Goal: Information Seeking & Learning: Understand process/instructions

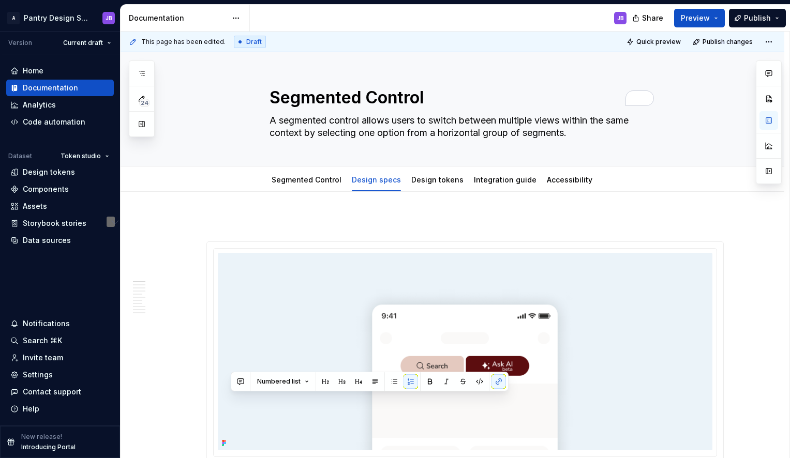
scroll to position [382, 0]
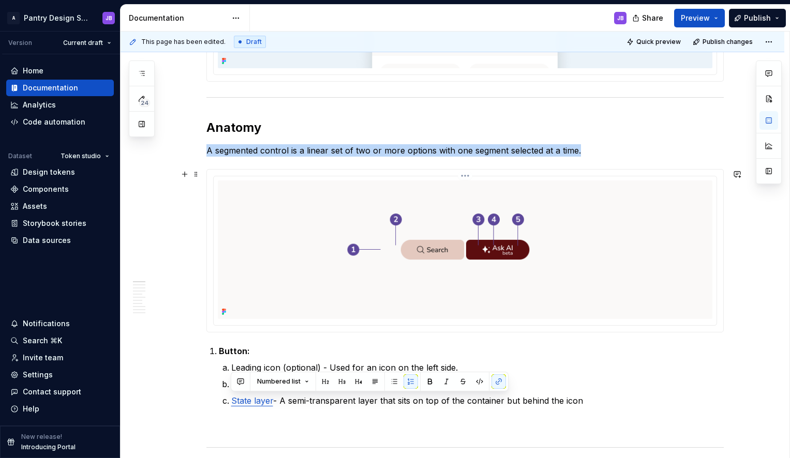
click at [405, 233] on img "To enrich screen reader interactions, please activate Accessibility in Grammarl…" at bounding box center [465, 250] width 494 height 139
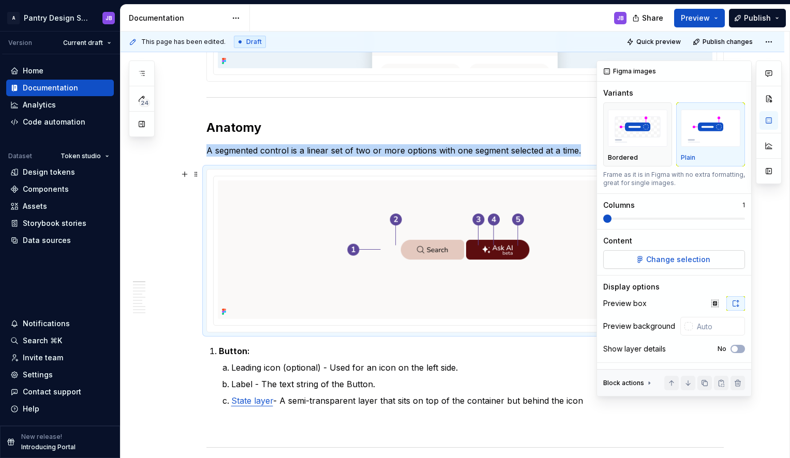
click at [681, 257] on span "Change selection" at bounding box center [678, 259] width 64 height 10
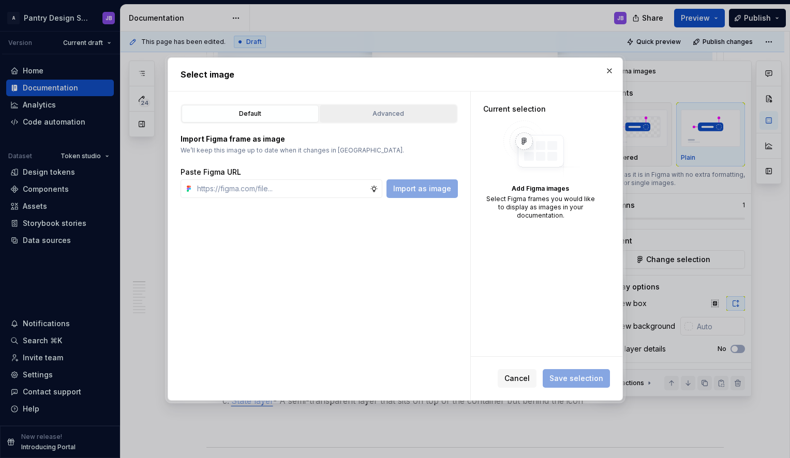
click at [407, 110] on div "Advanced" at bounding box center [388, 114] width 130 height 10
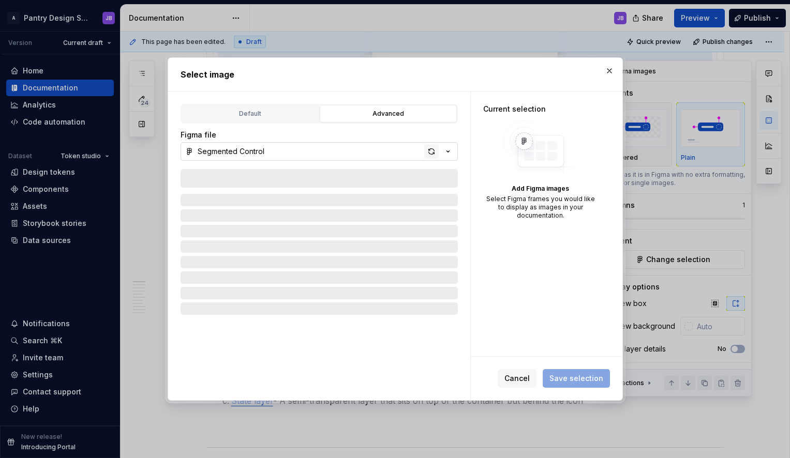
click at [431, 148] on div "button" at bounding box center [431, 151] width 14 height 14
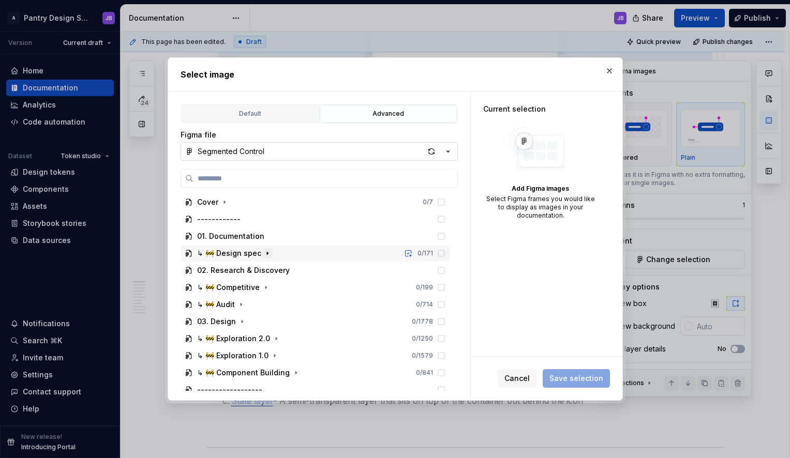
click at [267, 253] on icon "button" at bounding box center [267, 253] width 1 height 3
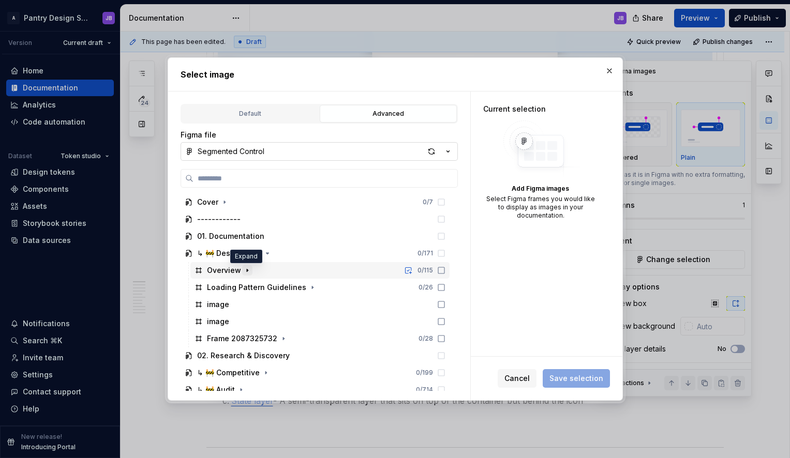
click at [246, 271] on icon "button" at bounding box center [247, 270] width 8 height 8
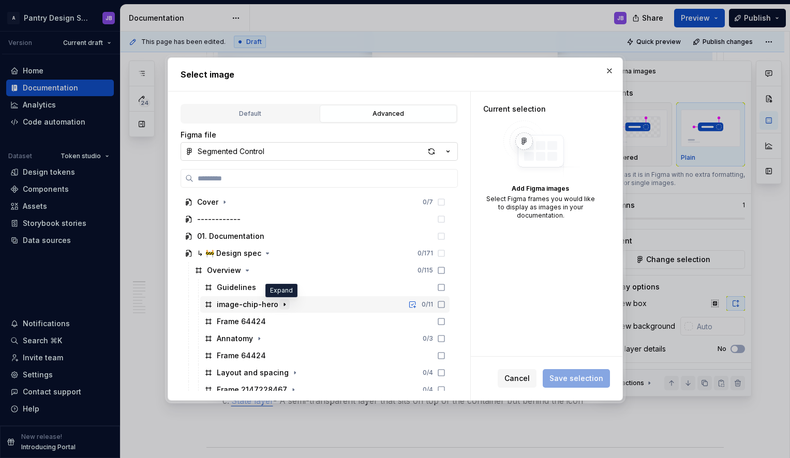
click at [281, 305] on icon "button" at bounding box center [284, 305] width 8 height 8
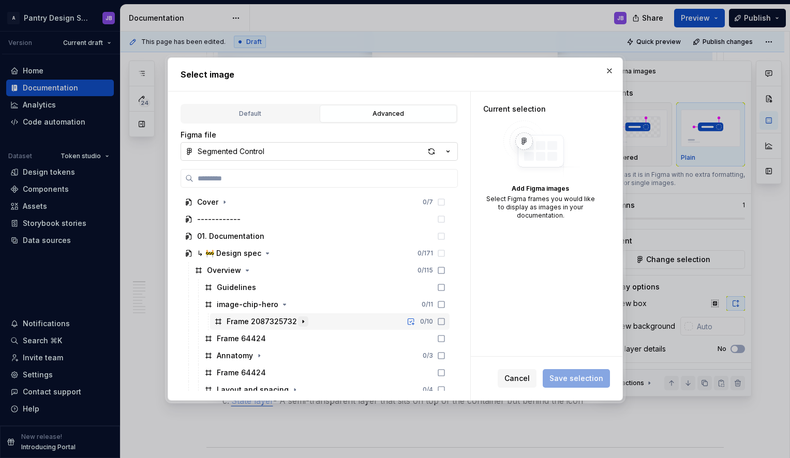
click at [299, 320] on icon "button" at bounding box center [303, 322] width 8 height 8
click at [524, 381] on span "Cancel" at bounding box center [516, 378] width 25 height 10
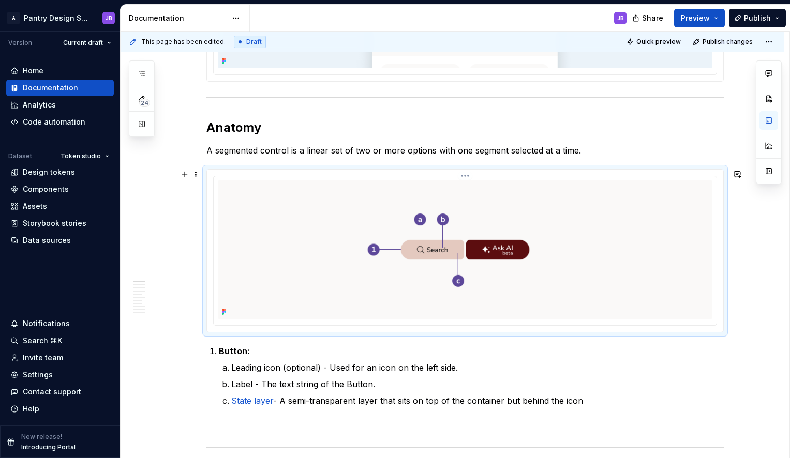
click at [248, 191] on img "To enrich screen reader interactions, please activate Accessibility in Grammarl…" at bounding box center [465, 250] width 494 height 139
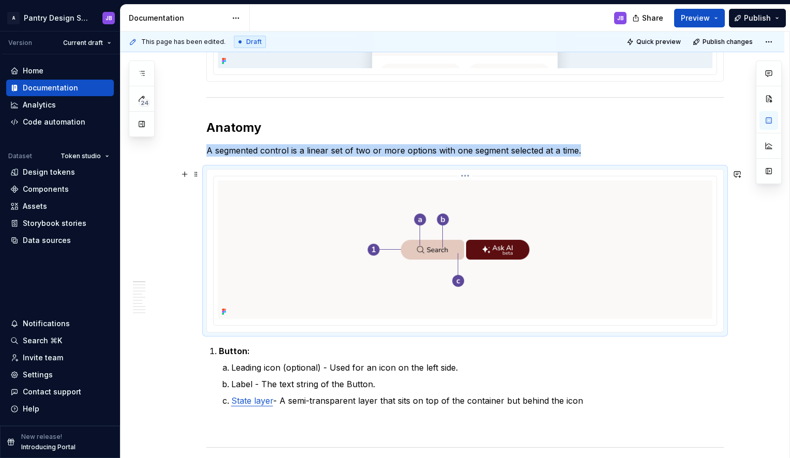
click at [453, 204] on img "To enrich screen reader interactions, please activate Accessibility in Grammarl…" at bounding box center [465, 250] width 494 height 139
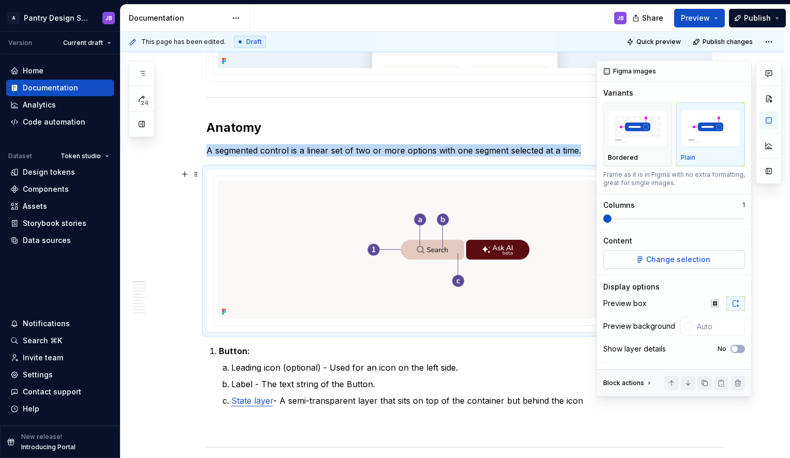
click at [683, 254] on span "Change selection" at bounding box center [678, 259] width 64 height 10
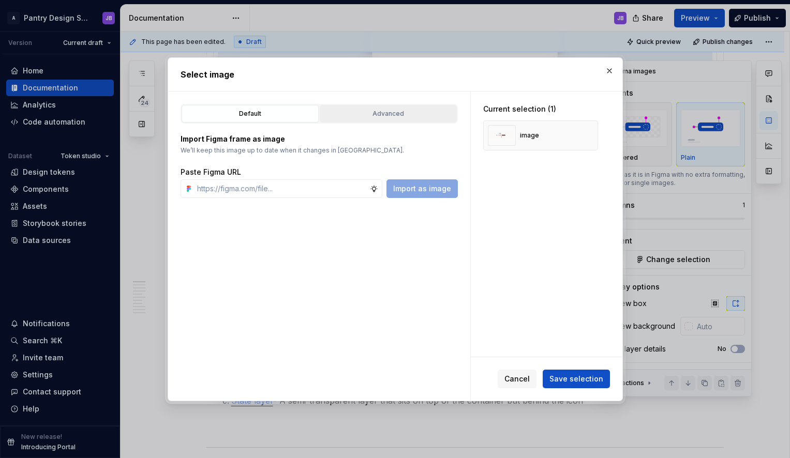
click at [363, 113] on div "Advanced" at bounding box center [388, 114] width 130 height 10
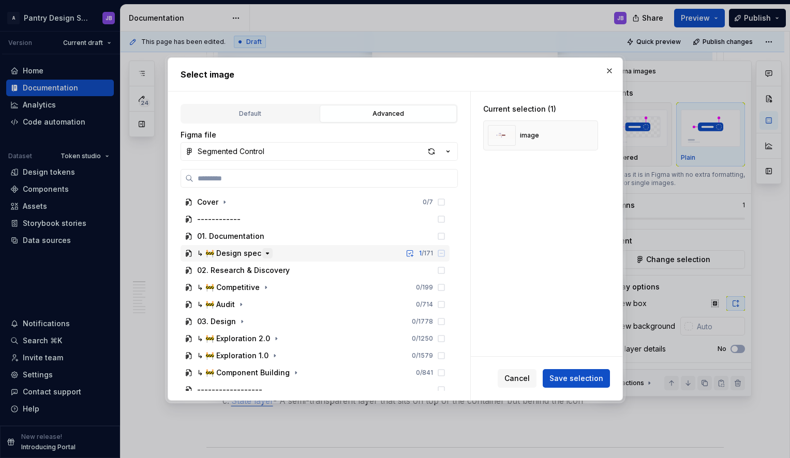
click at [267, 255] on icon "button" at bounding box center [267, 253] width 8 height 8
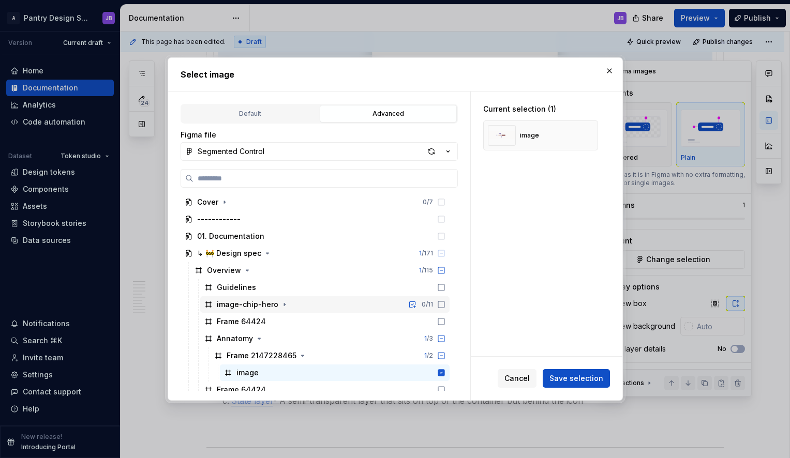
scroll to position [27, 0]
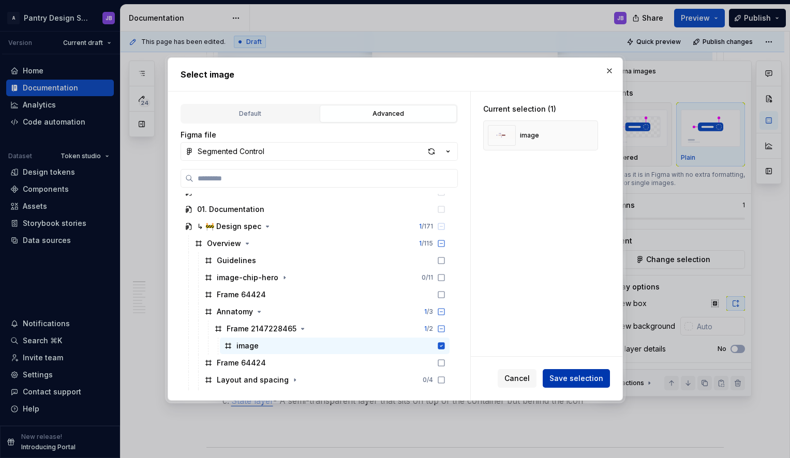
click at [579, 379] on span "Save selection" at bounding box center [576, 378] width 54 height 10
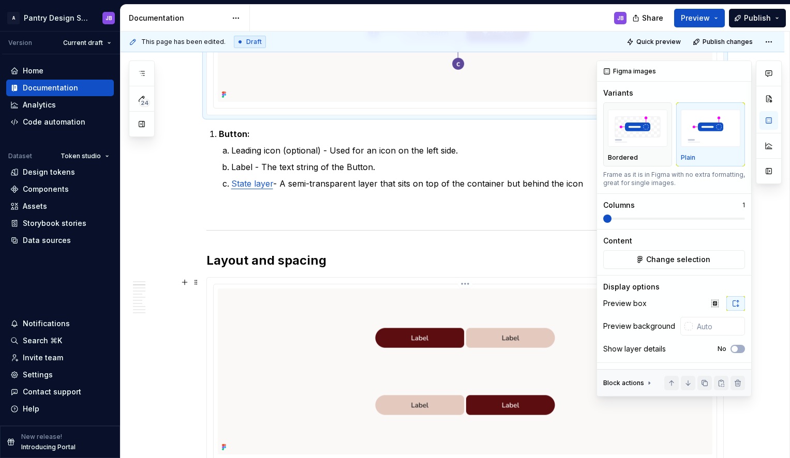
scroll to position [0, 0]
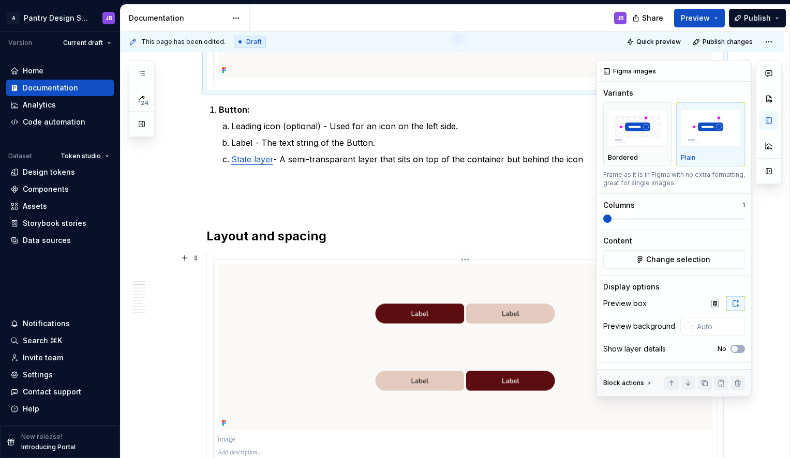
click at [247, 268] on img "To enrich screen reader interactions, please activate Accessibility in Grammarl…" at bounding box center [465, 347] width 494 height 166
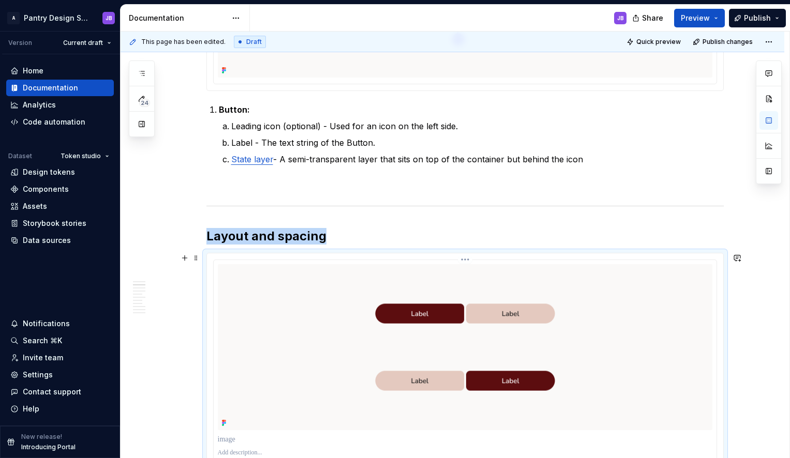
click at [319, 307] on img "To enrich screen reader interactions, please activate Accessibility in Grammarl…" at bounding box center [465, 347] width 494 height 166
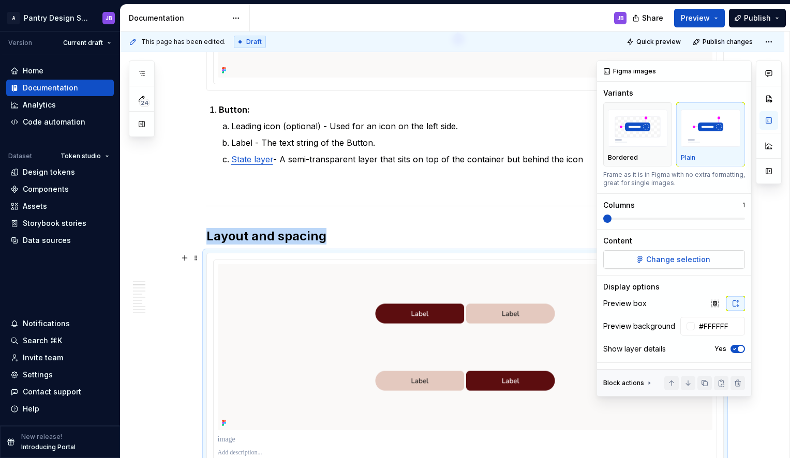
click at [661, 259] on span "Change selection" at bounding box center [678, 259] width 64 height 10
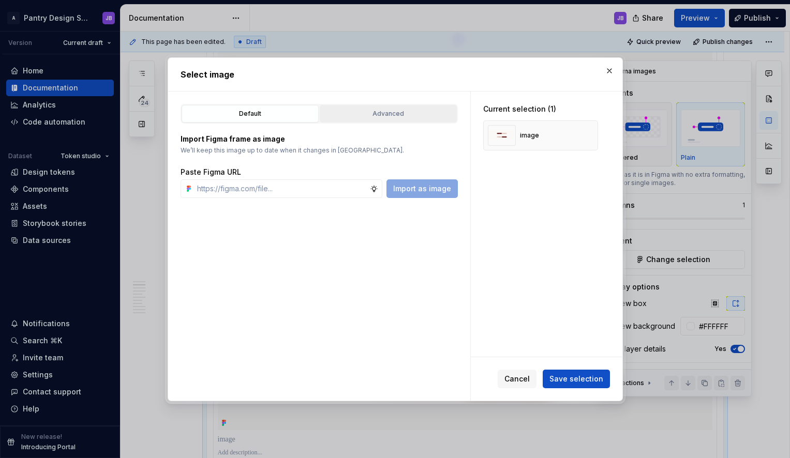
click at [396, 115] on div "Advanced" at bounding box center [388, 114] width 130 height 10
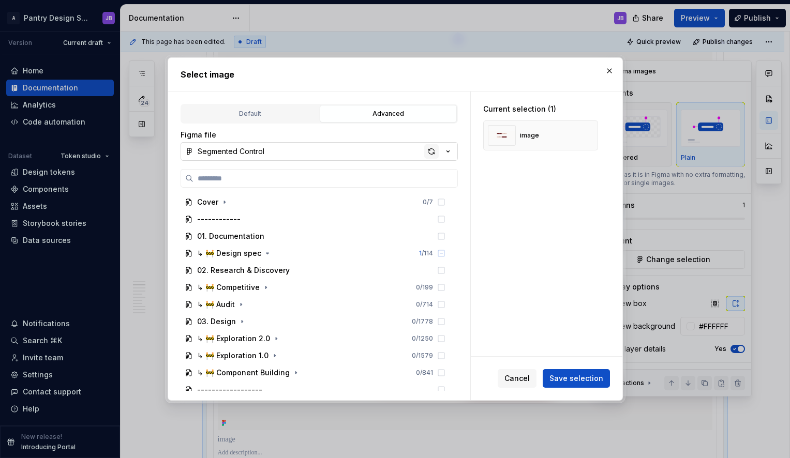
click at [431, 154] on div "button" at bounding box center [431, 151] width 14 height 14
click at [266, 253] on icon "button" at bounding box center [267, 253] width 3 height 1
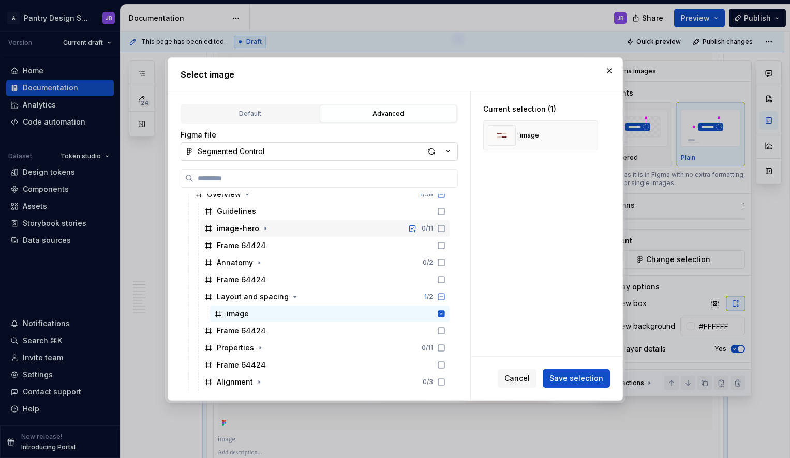
scroll to position [78, 0]
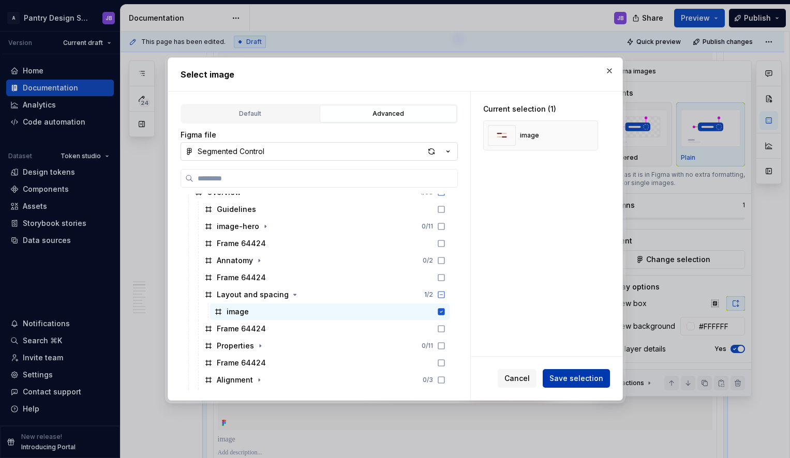
click at [572, 377] on span "Save selection" at bounding box center [576, 378] width 54 height 10
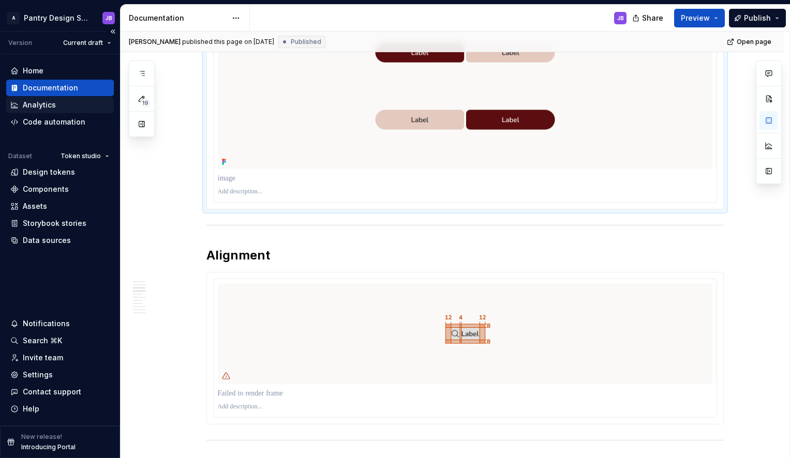
scroll to position [846, 0]
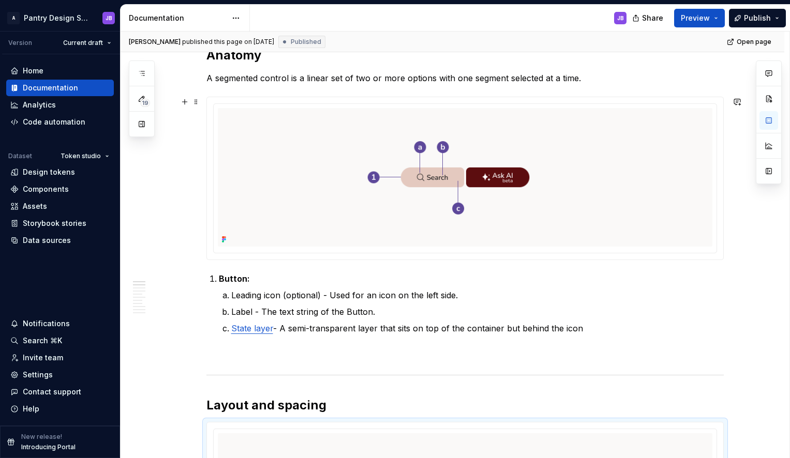
click at [220, 281] on strong "Button:" at bounding box center [234, 279] width 31 height 10
click at [219, 278] on li "Button: Leading icon (optional) - Used for an icon on the left side. Label - Th…" at bounding box center [471, 304] width 505 height 62
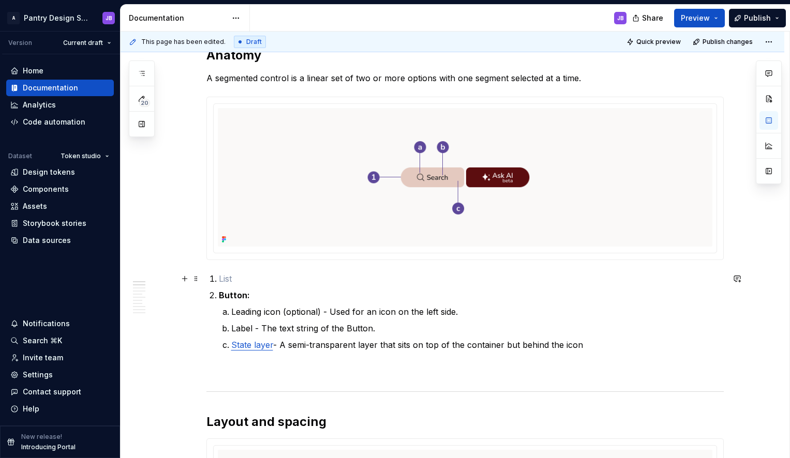
click at [226, 281] on p "To enrich screen reader interactions, please activate Accessibility in Grammarl…" at bounding box center [471, 279] width 505 height 12
type textarea "*"
click at [230, 280] on p "Container" at bounding box center [471, 279] width 505 height 12
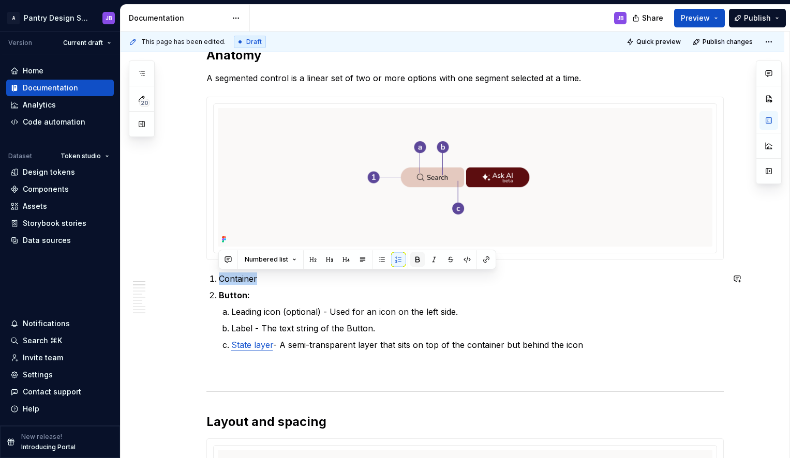
click at [417, 261] on button "button" at bounding box center [417, 259] width 14 height 14
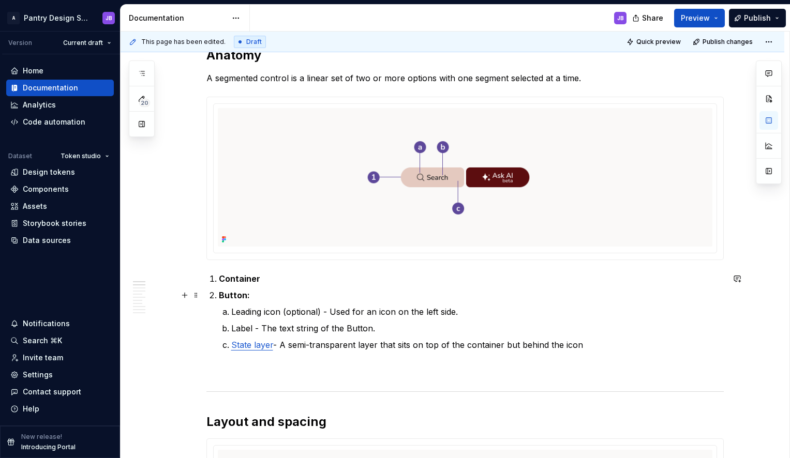
click at [309, 290] on p "Button:" at bounding box center [471, 295] width 505 height 12
click at [268, 281] on p "Container" at bounding box center [471, 279] width 505 height 12
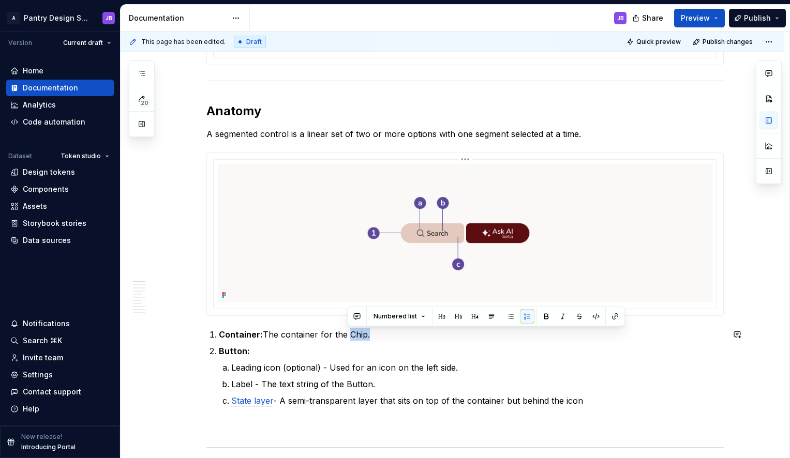
scroll to position [397, 0]
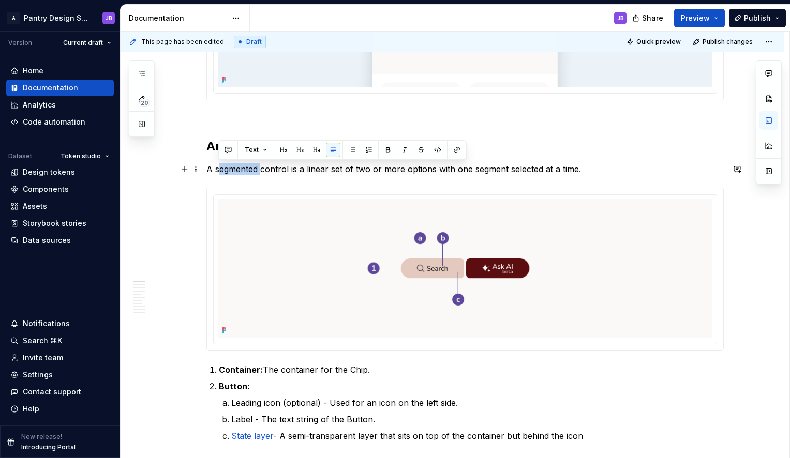
drag, startPoint x: 219, startPoint y: 169, endPoint x: 236, endPoint y: 169, distance: 17.1
click at [262, 169] on p "A segmented control is a linear set of two or more options with one segment sel…" at bounding box center [464, 169] width 517 height 12
drag, startPoint x: 216, startPoint y: 169, endPoint x: 287, endPoint y: 168, distance: 71.4
click at [288, 168] on p "A segmented control is a linear set of two or more options with one segment sel…" at bounding box center [464, 169] width 517 height 12
copy p "segmented control"
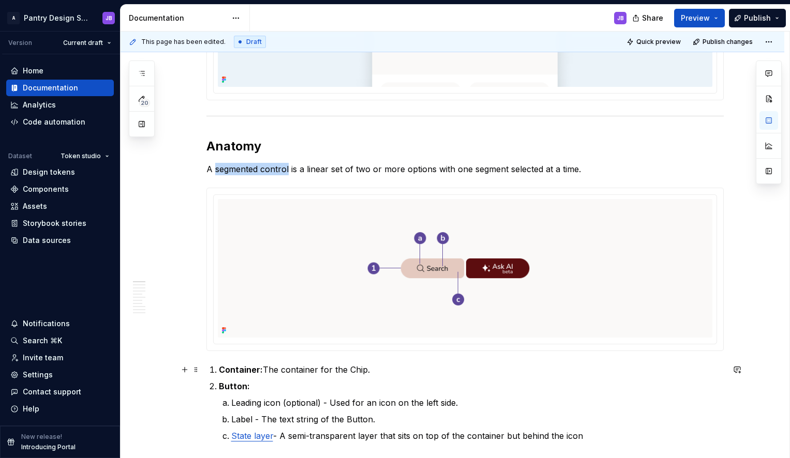
click at [354, 367] on p "Container: The container for the Chip." at bounding box center [471, 370] width 505 height 12
click at [353, 367] on p "Container: The container for the Chip." at bounding box center [471, 370] width 505 height 12
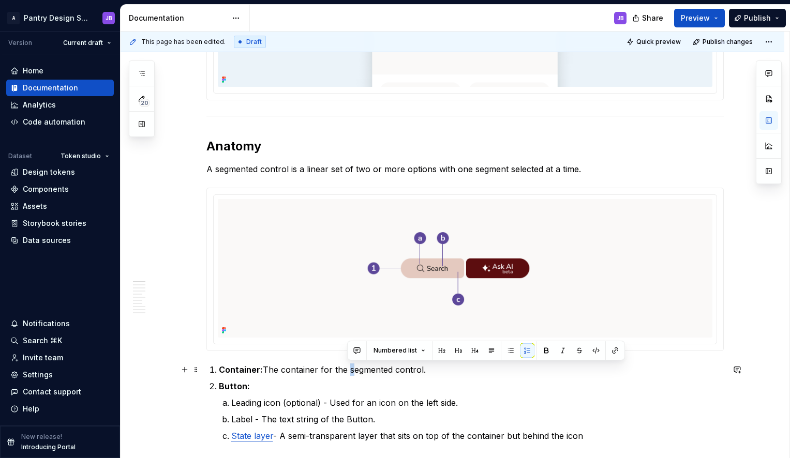
drag, startPoint x: 348, startPoint y: 369, endPoint x: 358, endPoint y: 368, distance: 9.8
click at [352, 369] on p "Container: The container for the segmented control." at bounding box center [471, 370] width 505 height 12
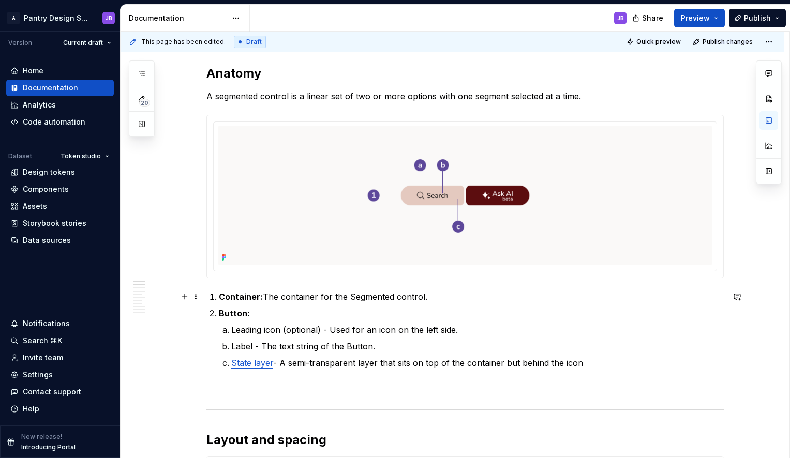
scroll to position [440, 0]
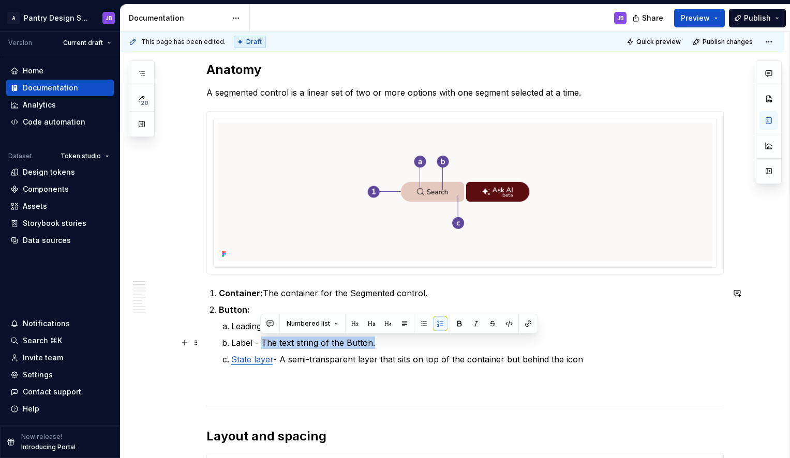
drag, startPoint x: 261, startPoint y: 341, endPoint x: 389, endPoint y: 344, distance: 127.8
click at [389, 344] on p "Label - The text string of the Button." at bounding box center [477, 343] width 492 height 12
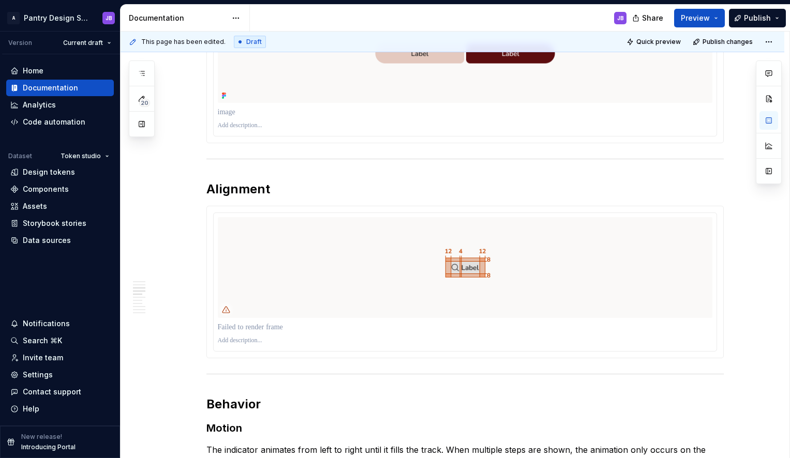
scroll to position [968, 0]
click at [281, 190] on h2 "Alignment" at bounding box center [464, 189] width 517 height 17
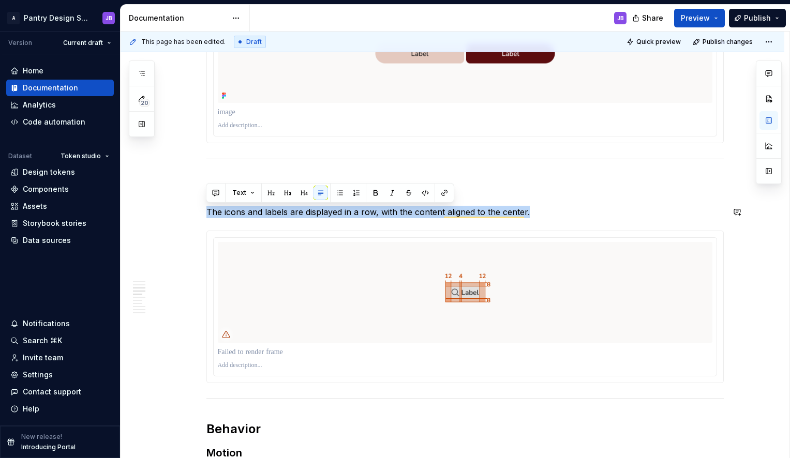
drag, startPoint x: 533, startPoint y: 212, endPoint x: 190, endPoint y: 201, distance: 343.1
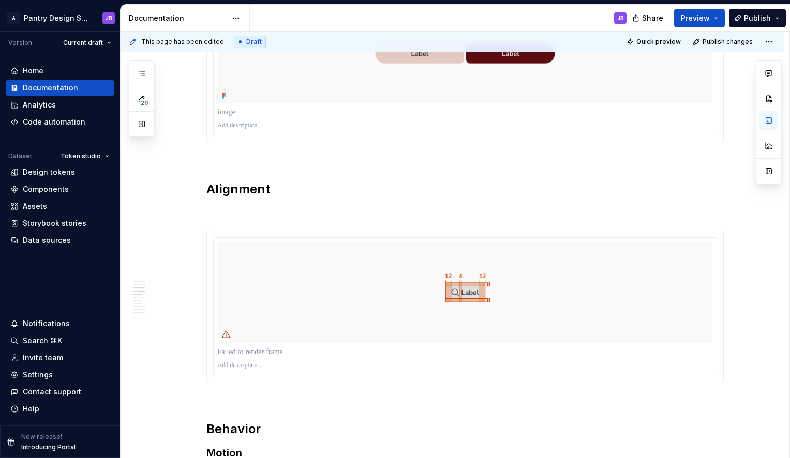
click at [234, 192] on h2 "Alignment" at bounding box center [464, 189] width 517 height 17
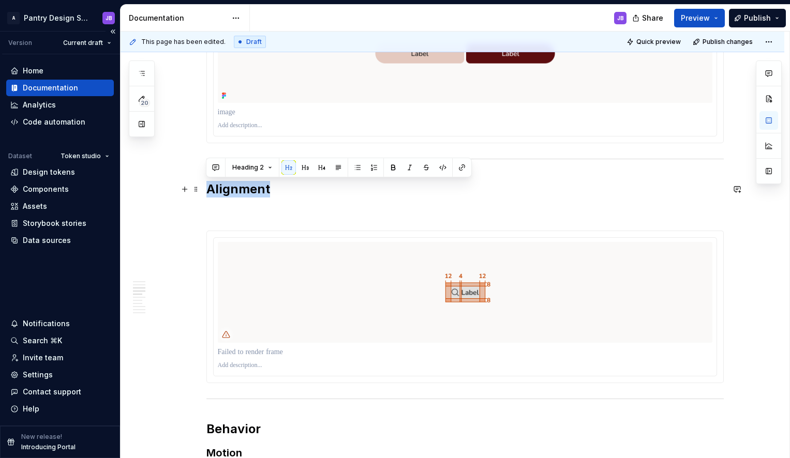
copy h2 "Alignment"
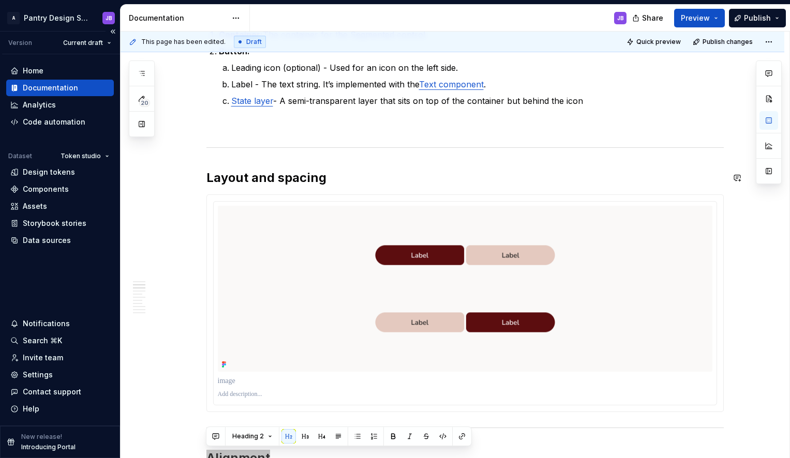
scroll to position [655, 0]
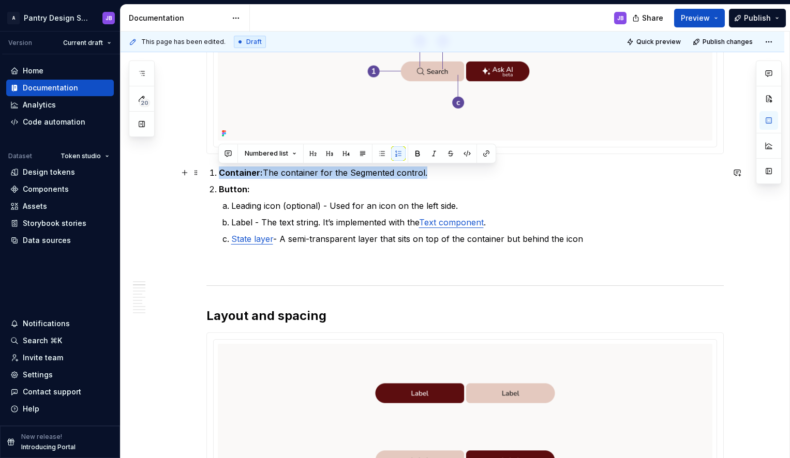
drag, startPoint x: 221, startPoint y: 171, endPoint x: 443, endPoint y: 175, distance: 222.4
click at [445, 176] on p "Container: The container for the Segmented control." at bounding box center [471, 173] width 505 height 12
copy p "Container: The container for the Segmented control."
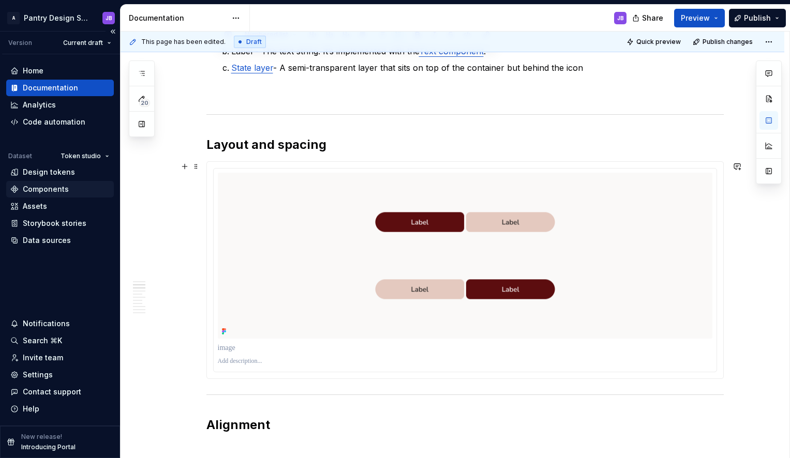
scroll to position [772, 0]
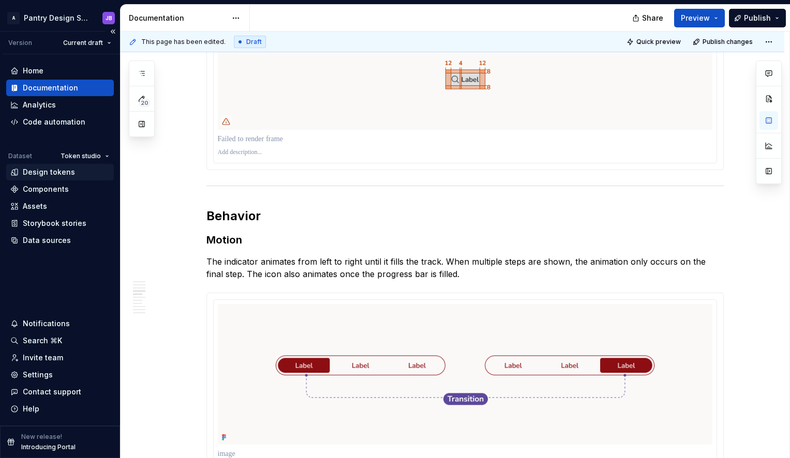
type textarea "*"
